Goal: Transaction & Acquisition: Book appointment/travel/reservation

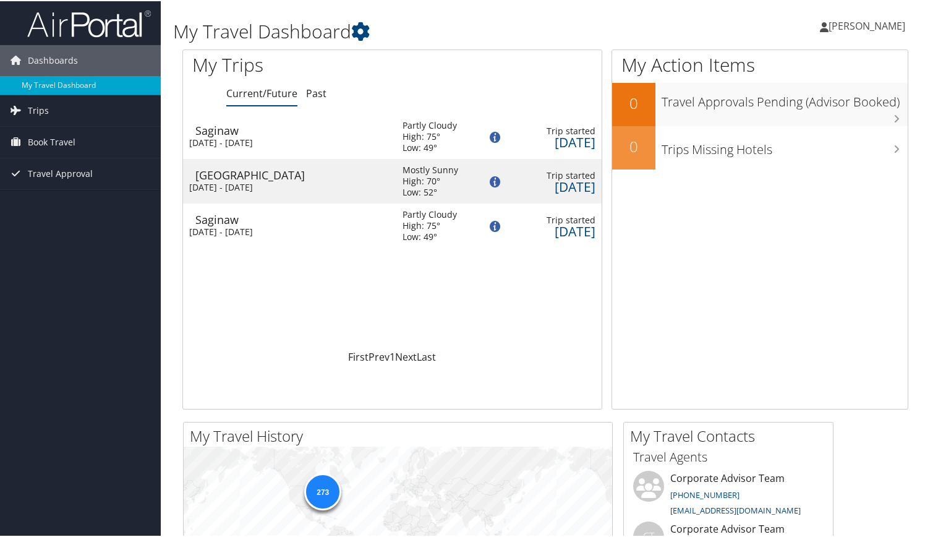
click at [262, 181] on div "[DATE] - [DATE]" at bounding box center [286, 186] width 195 height 11
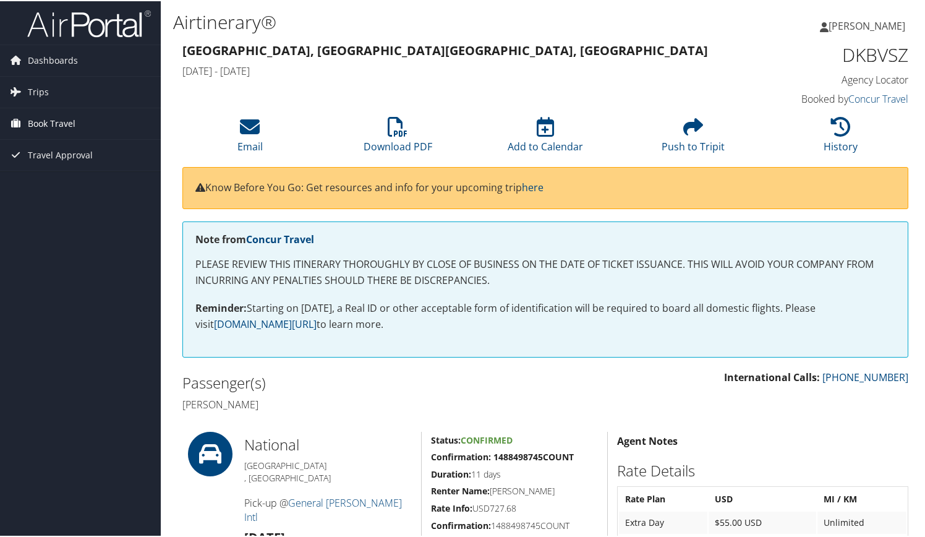
click at [67, 126] on span "Book Travel" at bounding box center [52, 122] width 48 height 31
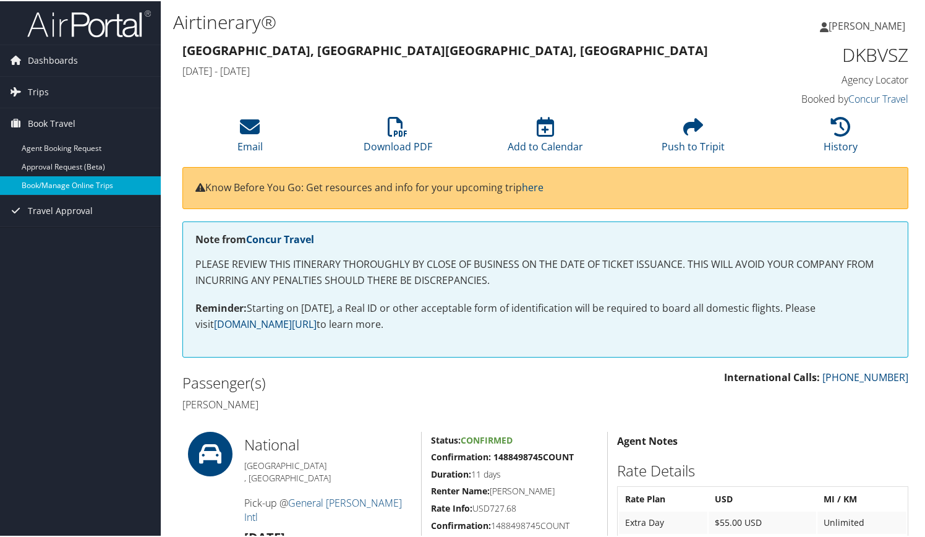
click at [86, 191] on link "Book/Manage Online Trips" at bounding box center [80, 184] width 161 height 19
click at [90, 184] on link "Book/Manage Online Trips" at bounding box center [80, 184] width 161 height 19
